Goal: Information Seeking & Learning: Learn about a topic

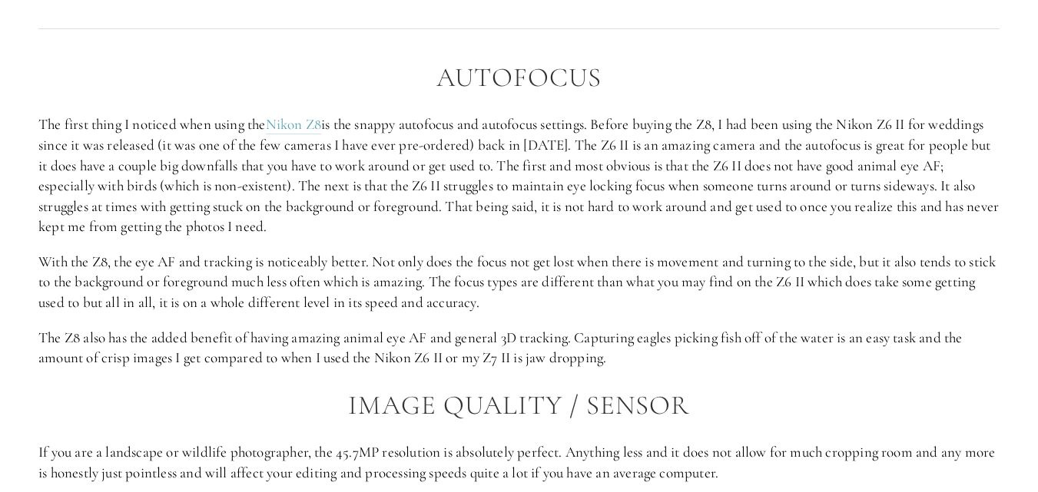
scroll to position [1551, 0]
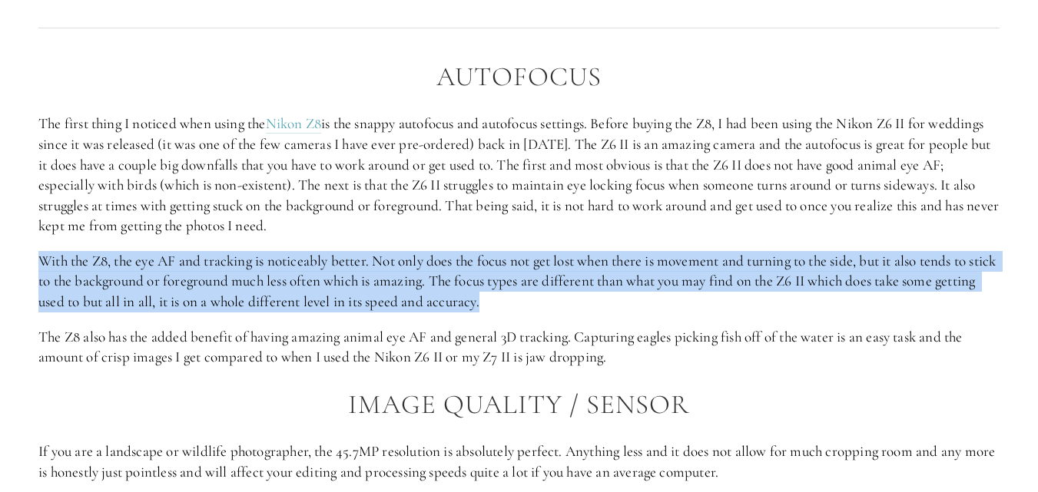
drag, startPoint x: 530, startPoint y: 300, endPoint x: 32, endPoint y: 238, distance: 501.5
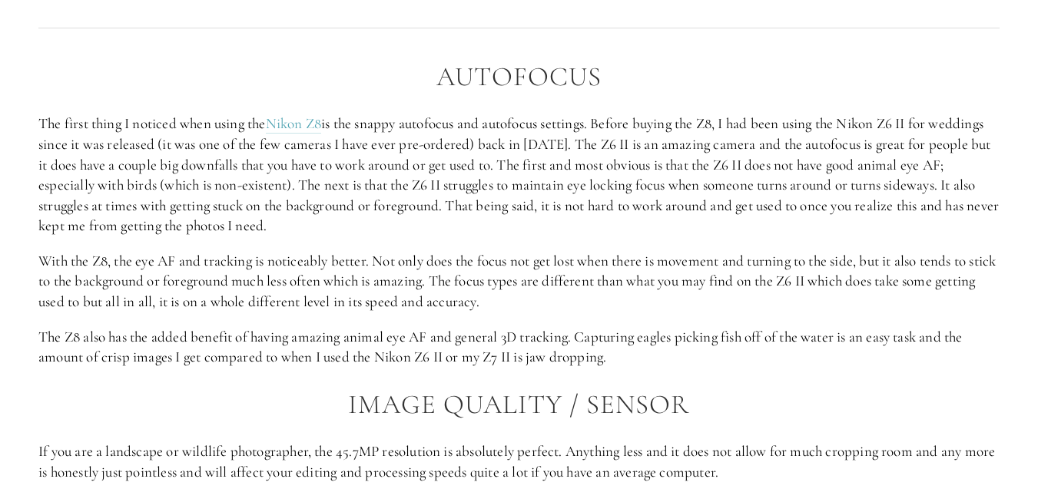
click at [117, 360] on p "The Z8 also has the added benefit of having amazing animal eye AF and general 3…" at bounding box center [518, 347] width 961 height 41
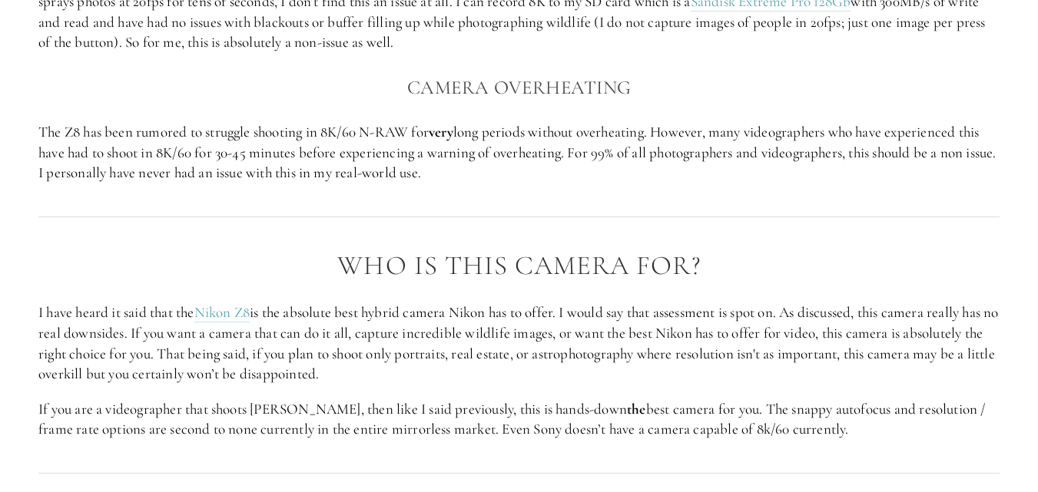
scroll to position [3059, 0]
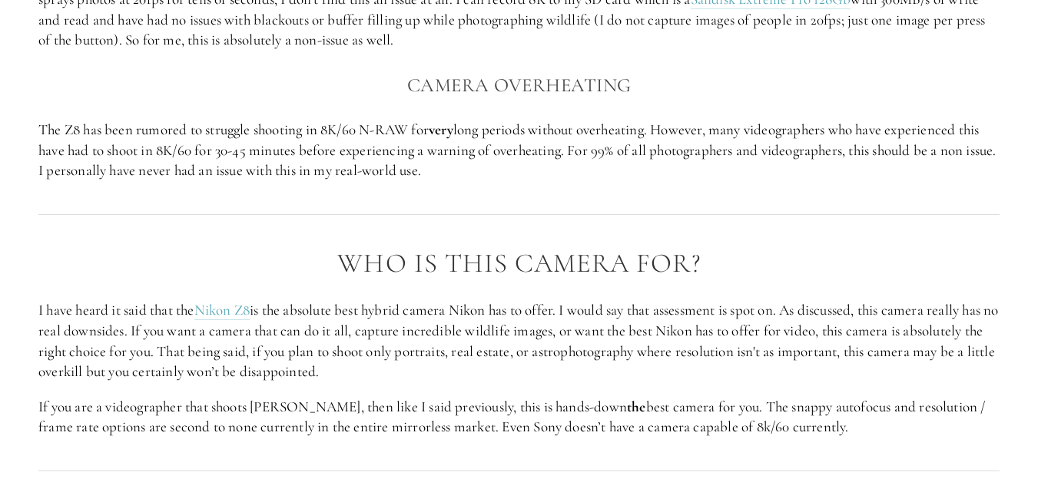
click at [295, 220] on div at bounding box center [518, 214] width 987 height 41
drag, startPoint x: 468, startPoint y: 174, endPoint x: 32, endPoint y: 102, distance: 441.4
click at [75, 212] on div at bounding box center [518, 214] width 987 height 41
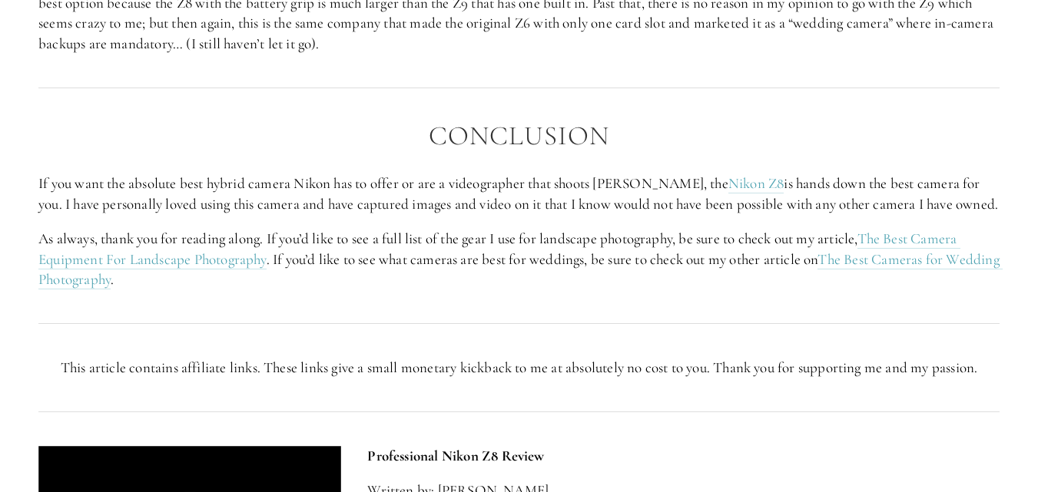
scroll to position [3665, 0]
click at [905, 235] on link "The Best Camera Equipment For Landscape Photography" at bounding box center [499, 249] width 922 height 40
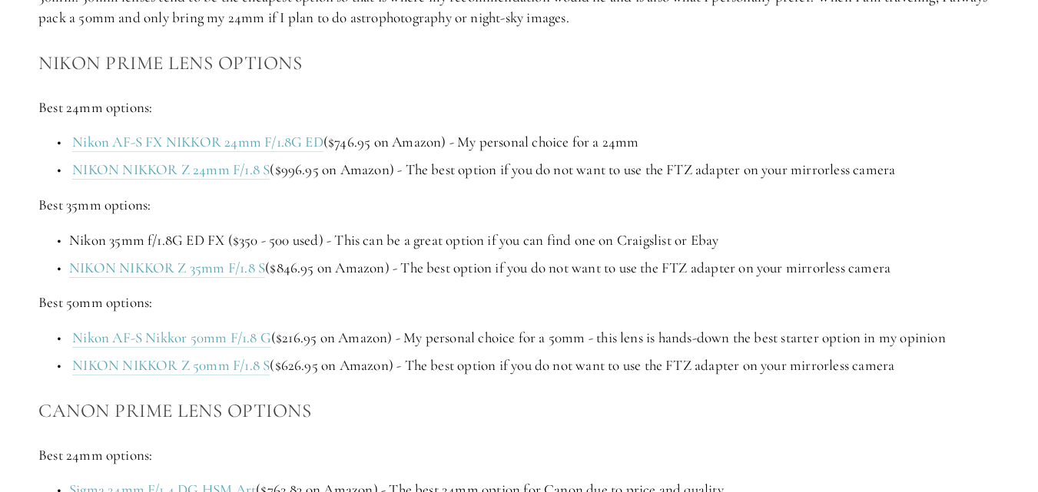
scroll to position [1836, 0]
click at [369, 420] on h3 "Canon Prime Lens Options" at bounding box center [518, 410] width 961 height 31
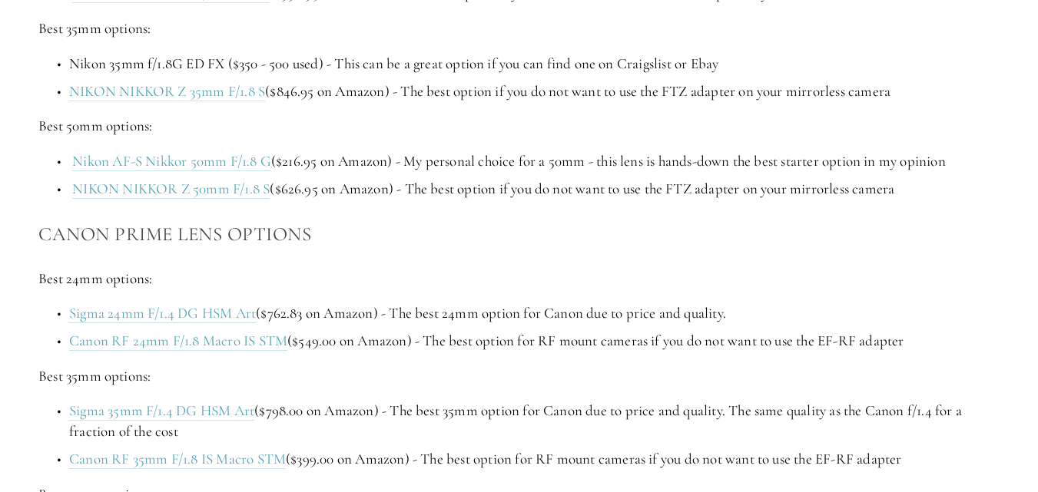
scroll to position [2013, 0]
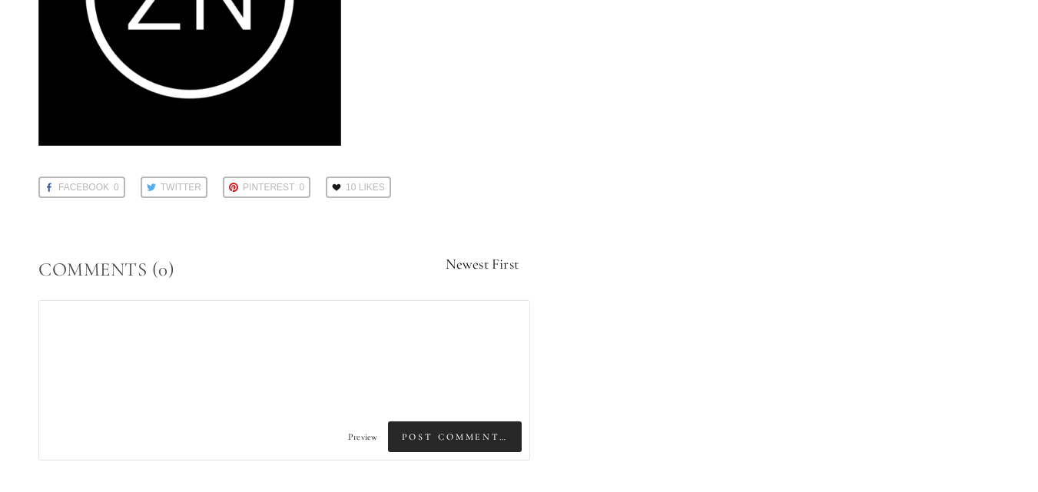
scroll to position [5006, 0]
